Goal: Check status: Check status

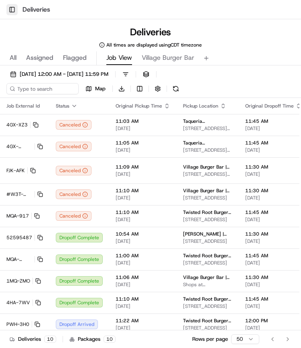
click at [12, 7] on button "Toggle Sidebar" at bounding box center [11, 9] width 11 height 11
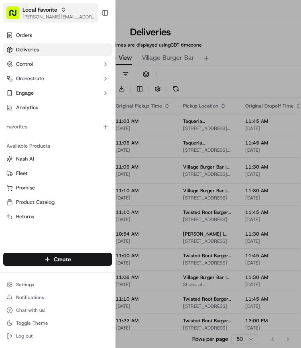
click at [51, 13] on span "Local Favorite" at bounding box center [39, 10] width 35 height 8
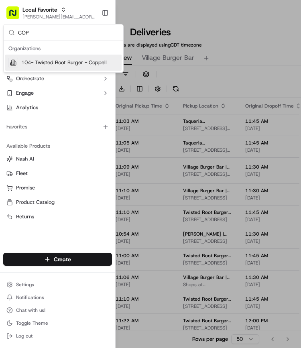
type input "COP"
click at [62, 59] on span "104- Twisted Root Burger - Coppell" at bounding box center [63, 62] width 85 height 7
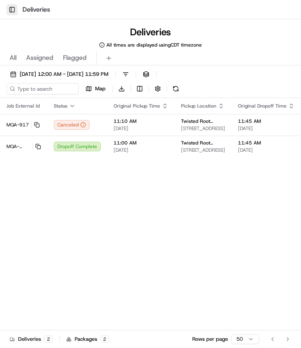
click at [10, 10] on button "Toggle Sidebar" at bounding box center [11, 9] width 11 height 11
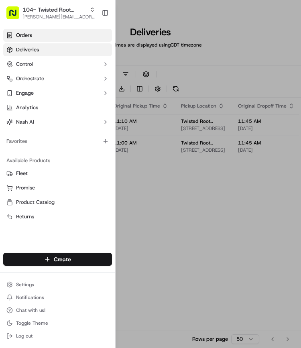
click at [18, 33] on span "Orders" at bounding box center [24, 35] width 16 height 7
